Goal: Navigation & Orientation: Understand site structure

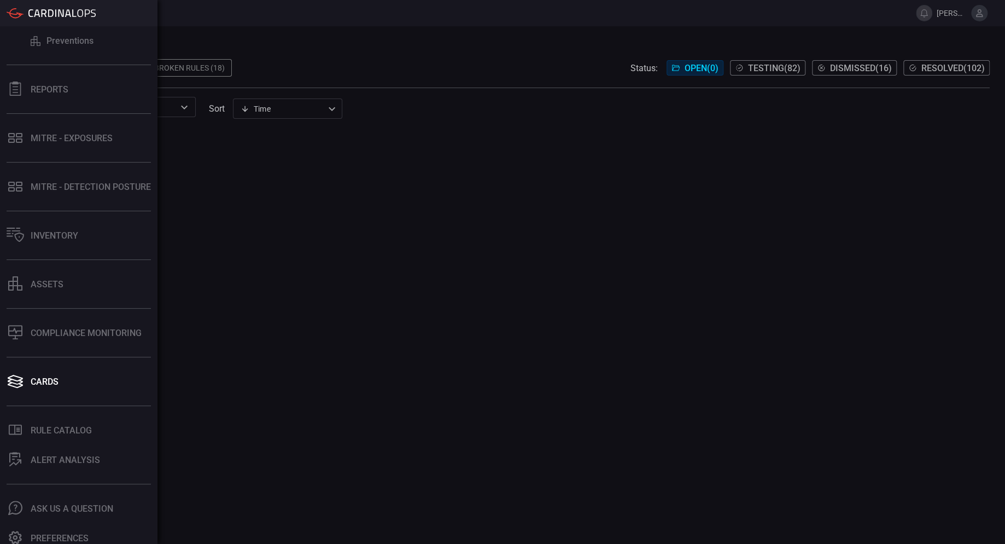
scroll to position [84, 0]
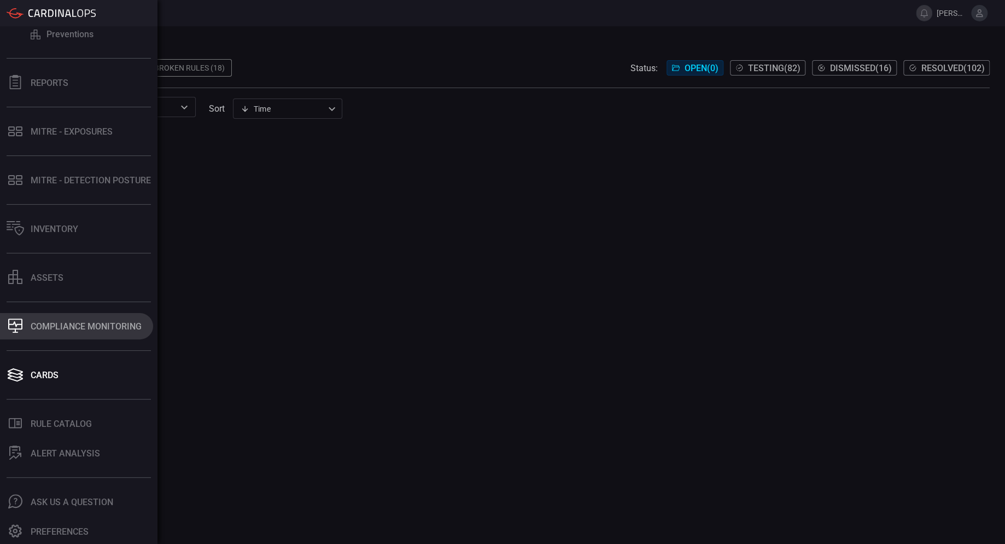
click at [98, 326] on div "Compliance Monitoring" at bounding box center [86, 326] width 111 height 10
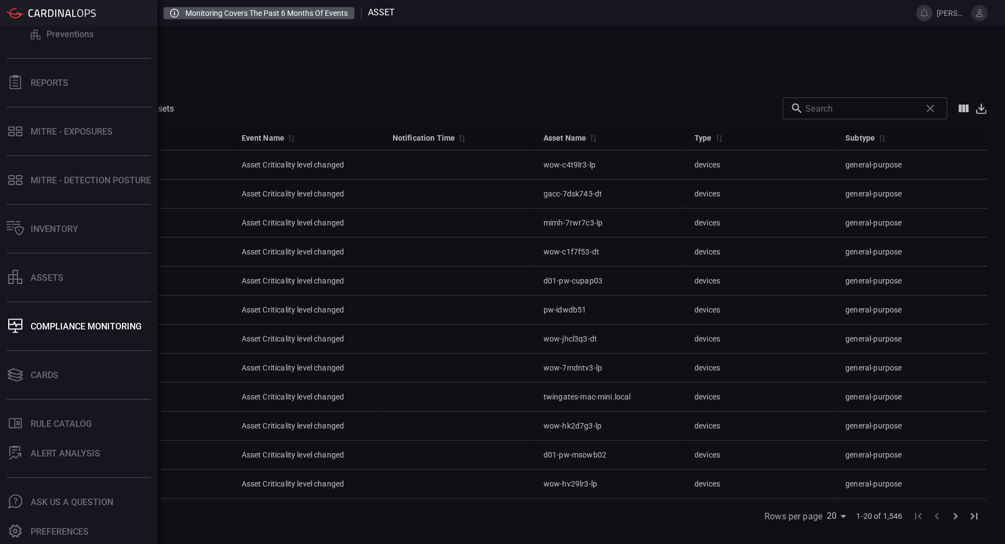
drag, startPoint x: 81, startPoint y: 277, endPoint x: 91, endPoint y: 230, distance: 47.5
click at [81, 277] on button "assets" at bounding box center [76, 277] width 153 height 26
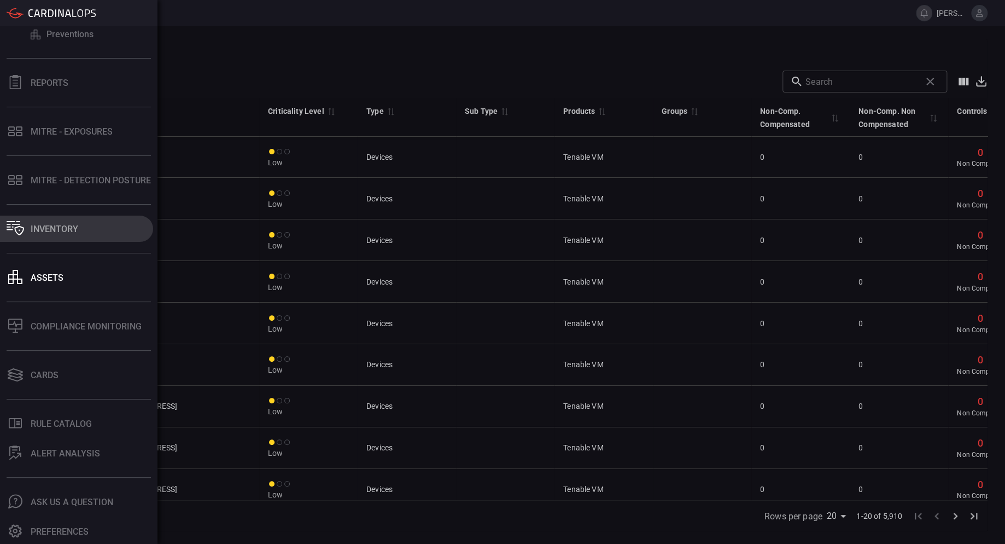
click at [89, 225] on button "Inventory" at bounding box center [76, 228] width 153 height 26
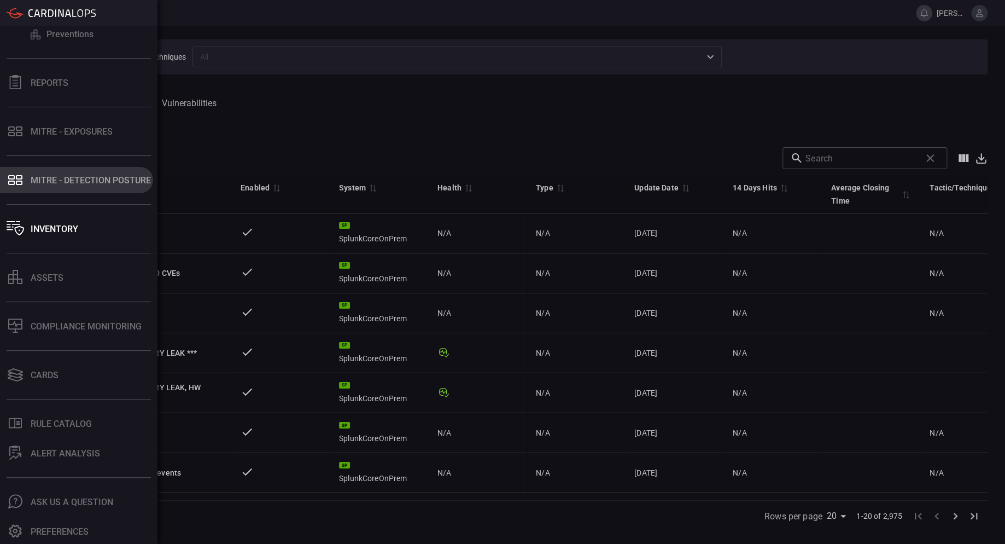
click at [89, 182] on div "MITRE - Detection Posture" at bounding box center [91, 180] width 120 height 10
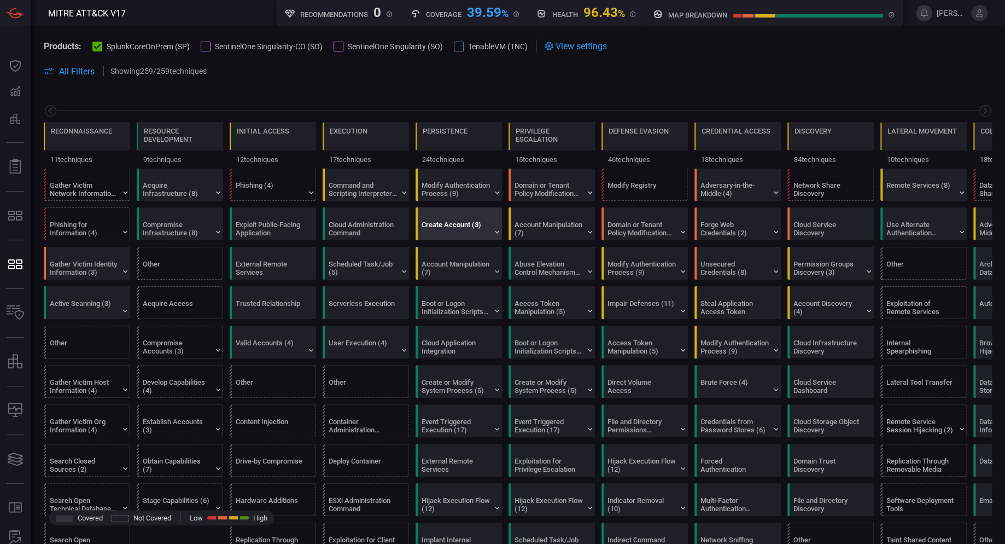
scroll to position [0, 143]
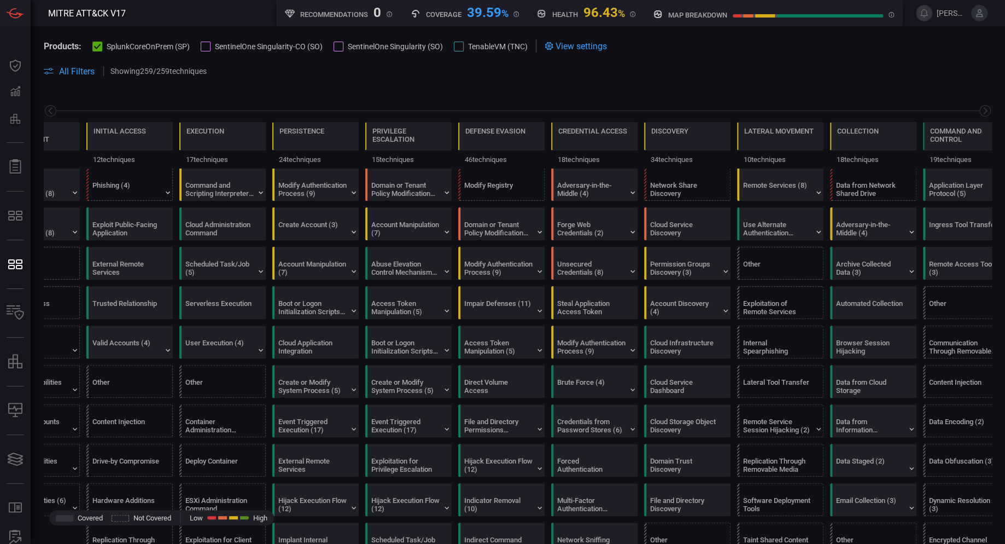
click at [335, 46] on div at bounding box center [339, 47] width 10 height 10
click at [460, 49] on div at bounding box center [459, 47] width 10 height 10
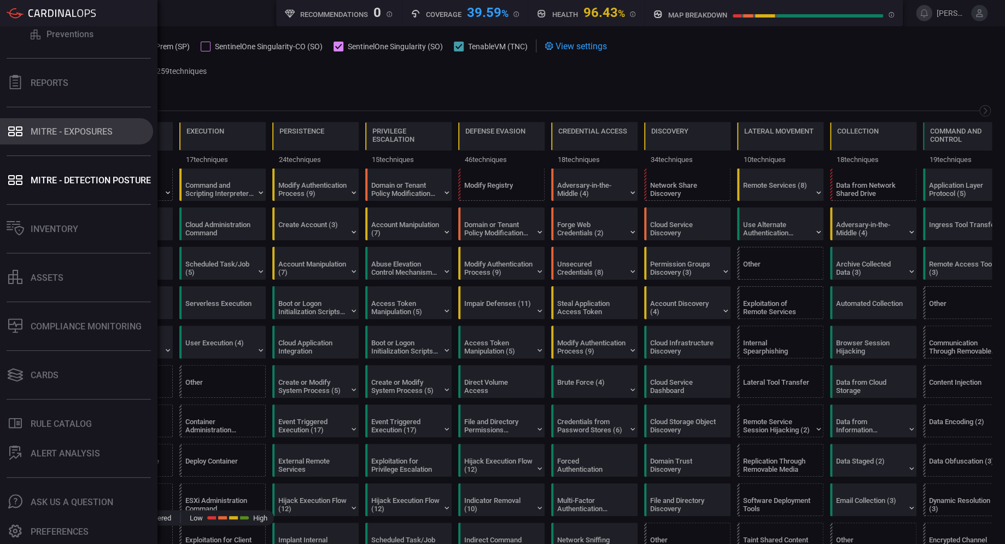
click at [66, 127] on div "MITRE - Exposures" at bounding box center [72, 131] width 82 height 10
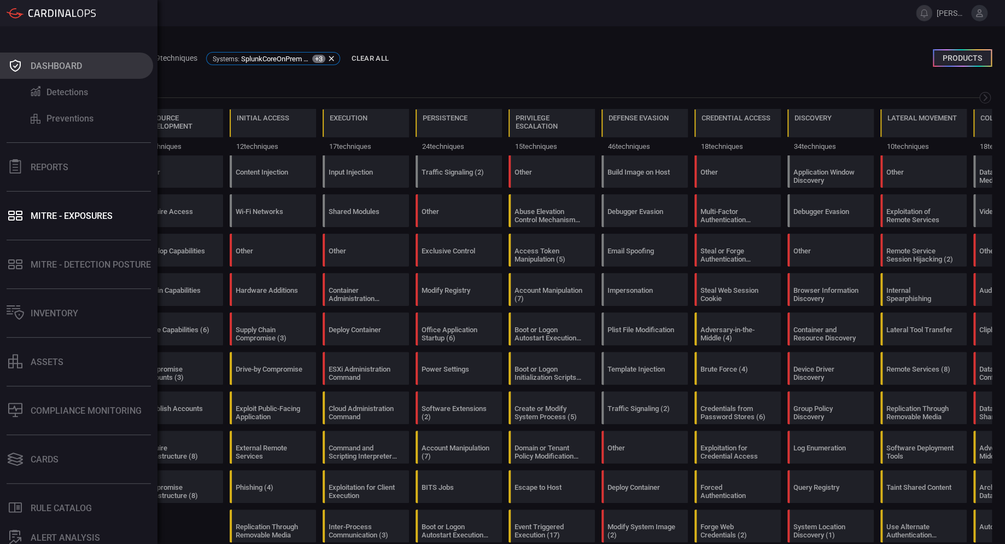
click at [69, 69] on div "Dashboard" at bounding box center [56, 66] width 51 height 10
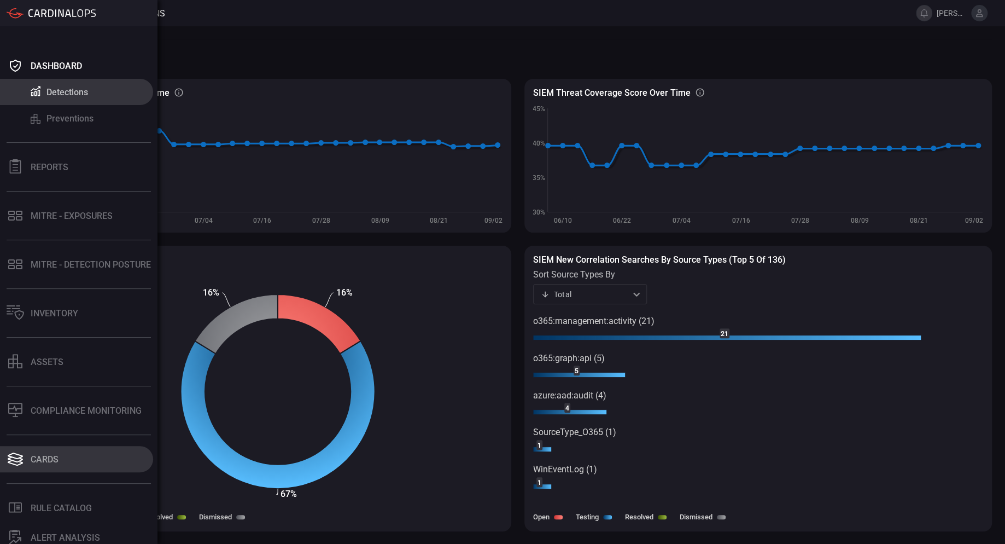
click at [59, 454] on button "Cards" at bounding box center [76, 459] width 153 height 26
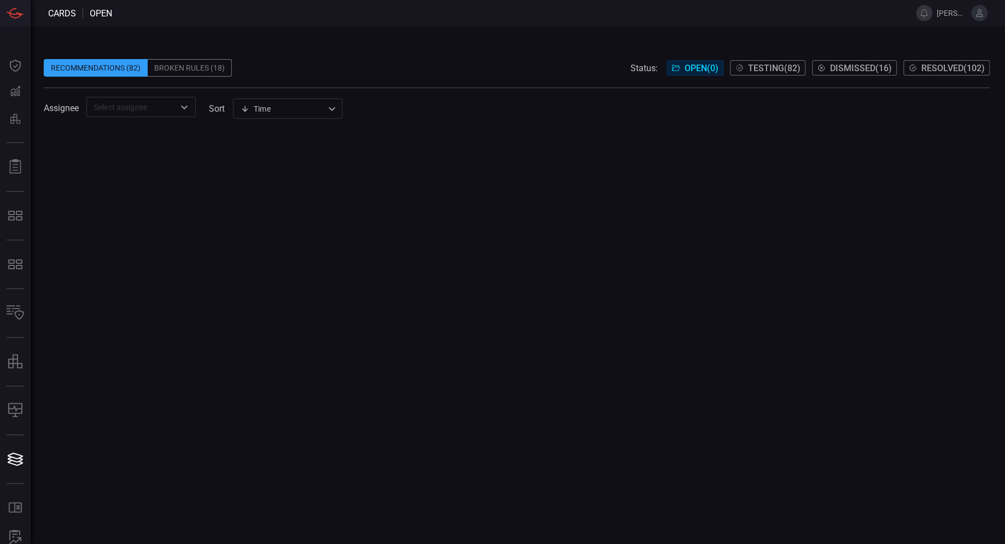
click at [759, 70] on span "Testing ( 82 )" at bounding box center [774, 68] width 52 height 10
